Goal: Information Seeking & Learning: Learn about a topic

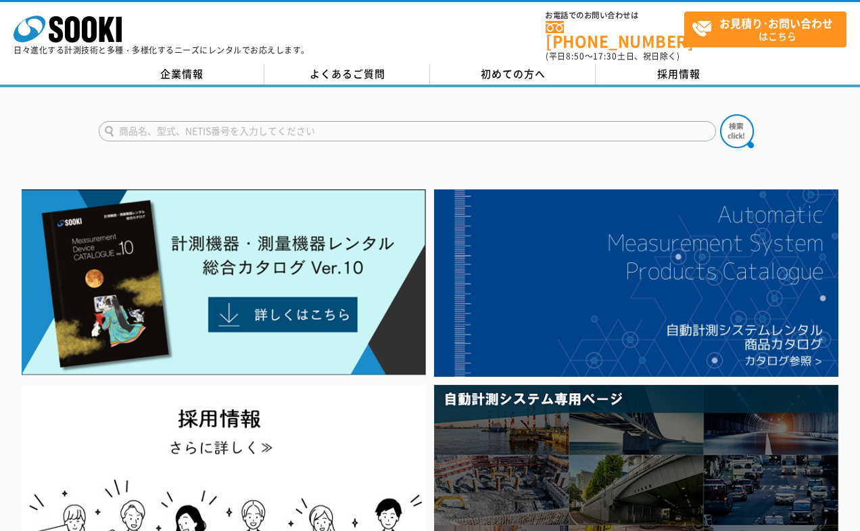
click at [271, 121] on input "text" at bounding box center [407, 131] width 617 height 20
type input "ストレート"
click at [720, 114] on button at bounding box center [737, 131] width 34 height 34
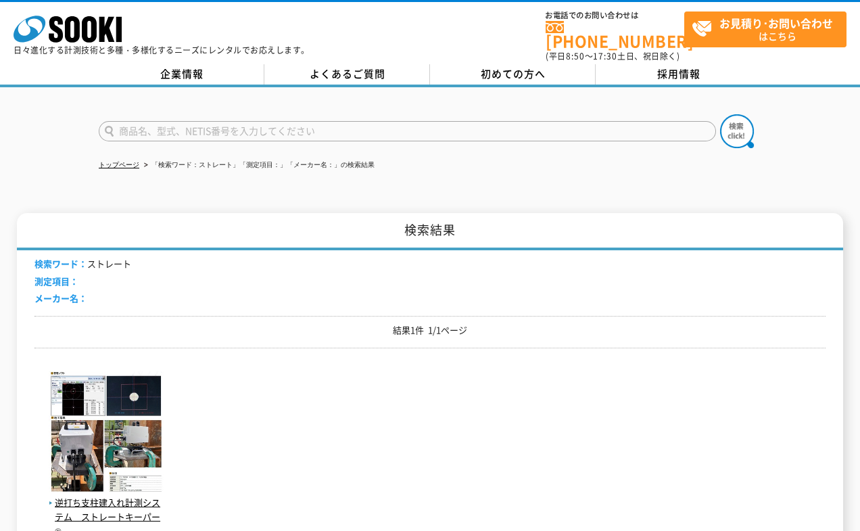
scroll to position [68, 0]
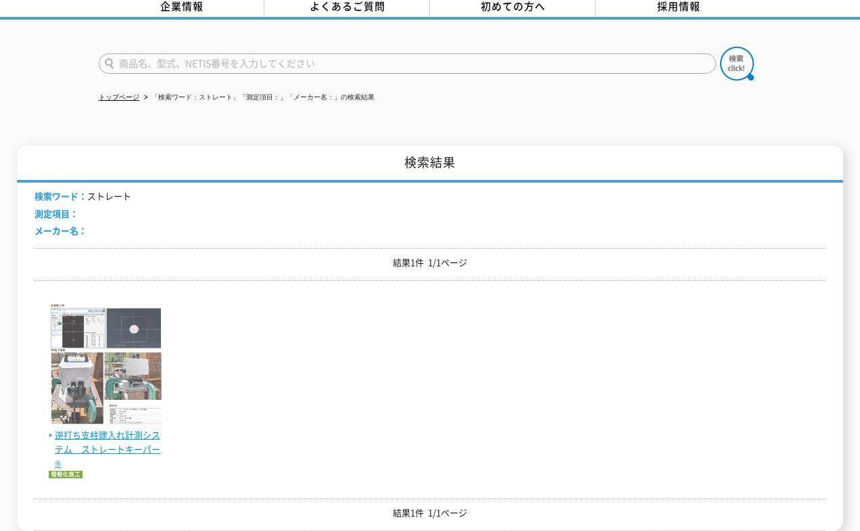
click at [135, 428] on span "逆打ち支柱建入れ計測システム　ストレートキーパー®" at bounding box center [106, 449] width 115 height 42
